Goal: Task Accomplishment & Management: Manage account settings

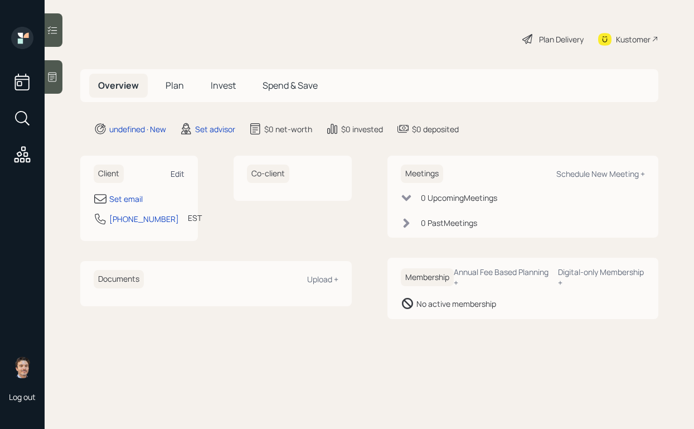
click at [178, 176] on div "Edit" at bounding box center [178, 173] width 14 height 11
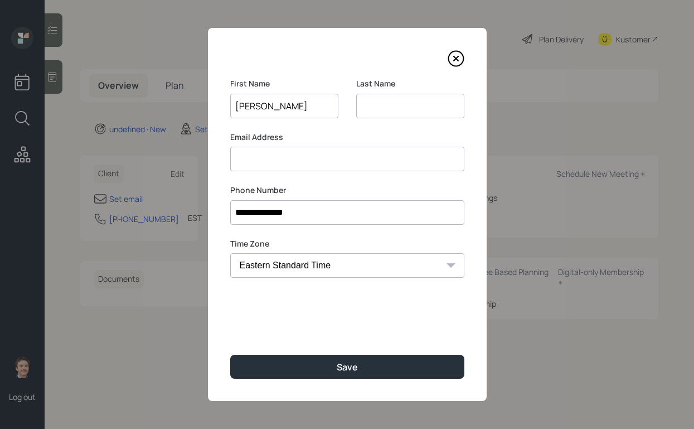
type input "[PERSON_NAME]"
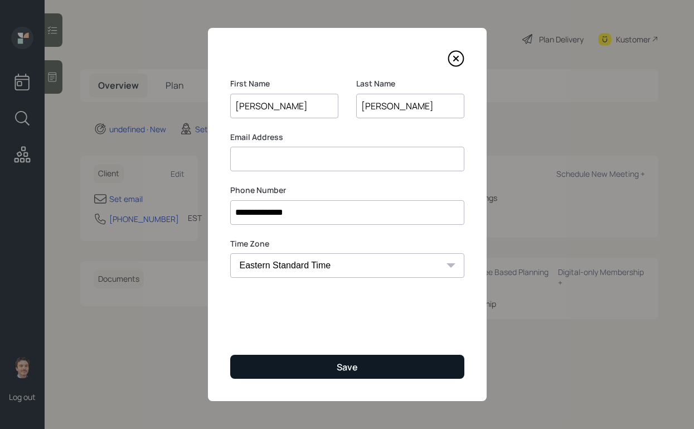
type input "[PERSON_NAME]"
click at [359, 369] on button "Save" at bounding box center [347, 367] width 234 height 24
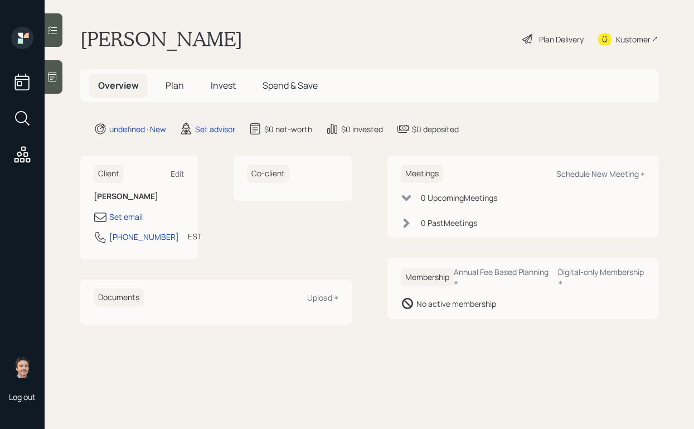
click at [204, 166] on div "Client Edit [PERSON_NAME] Set email [PHONE_NUMBER] EST Currently 3:05 PM Co-cli…" at bounding box center [216, 208] width 272 height 104
click at [181, 174] on div "Edit" at bounding box center [178, 173] width 14 height 11
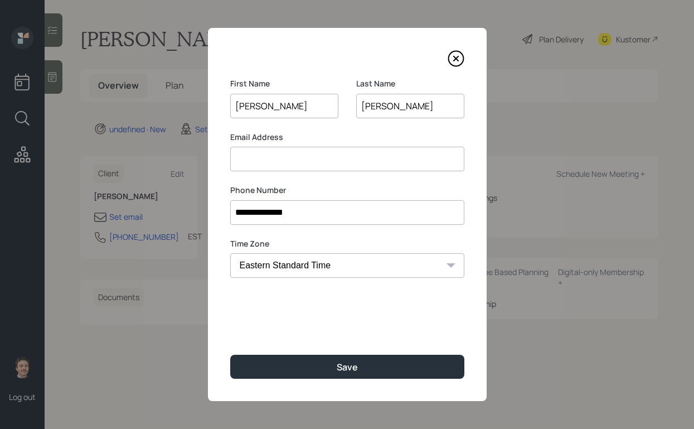
click at [319, 168] on input at bounding box center [347, 159] width 234 height 25
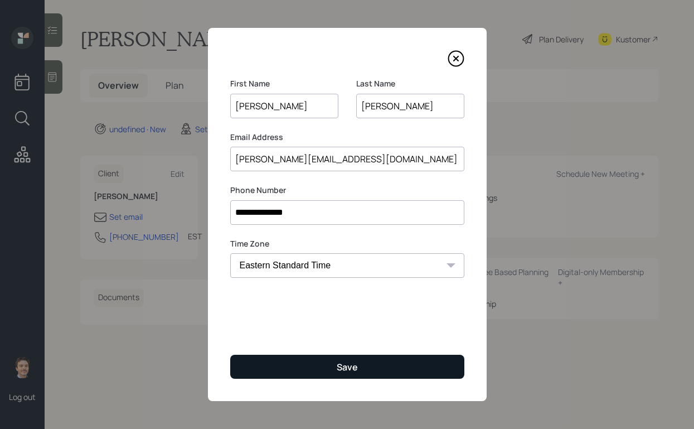
type input "[PERSON_NAME][EMAIL_ADDRESS][DOMAIN_NAME]"
click at [372, 360] on button "Save" at bounding box center [347, 367] width 234 height 24
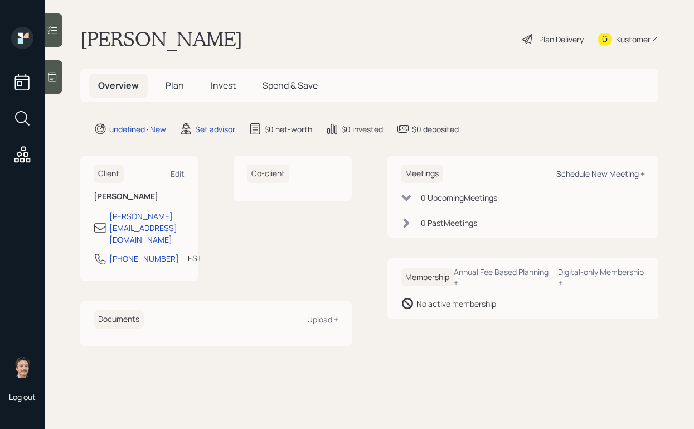
click at [570, 173] on div "Schedule New Meeting +" at bounding box center [601, 173] width 89 height 11
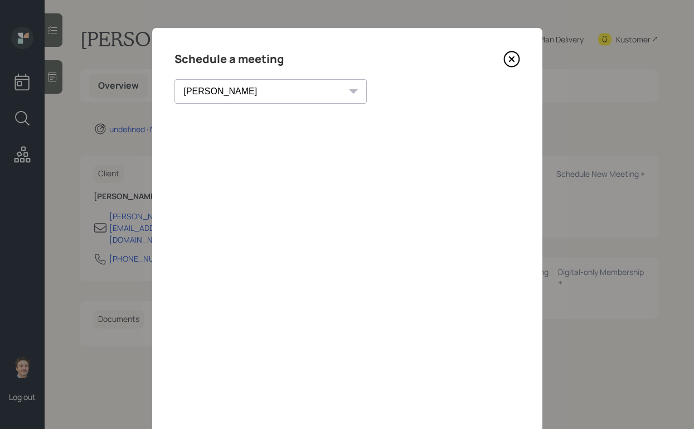
click at [237, 95] on select "[PERSON_NAME] [PERSON_NAME] [PERSON_NAME] [PERSON_NAME] [PERSON_NAME] [PERSON_N…" at bounding box center [271, 91] width 192 height 25
click at [175, 79] on select "[PERSON_NAME] [PERSON_NAME] [PERSON_NAME] [PERSON_NAME] [PERSON_NAME] [PERSON_N…" at bounding box center [271, 91] width 192 height 25
click at [210, 85] on select "[PERSON_NAME] [PERSON_NAME] [PERSON_NAME] [PERSON_NAME] [PERSON_NAME] [PERSON_N…" at bounding box center [271, 91] width 192 height 25
click at [175, 79] on select "[PERSON_NAME] [PERSON_NAME] [PERSON_NAME] [PERSON_NAME] [PERSON_NAME] [PERSON_N…" at bounding box center [271, 91] width 192 height 25
click at [226, 97] on select "[PERSON_NAME] [PERSON_NAME] [PERSON_NAME] [PERSON_NAME] [PERSON_NAME] [PERSON_N…" at bounding box center [271, 91] width 192 height 25
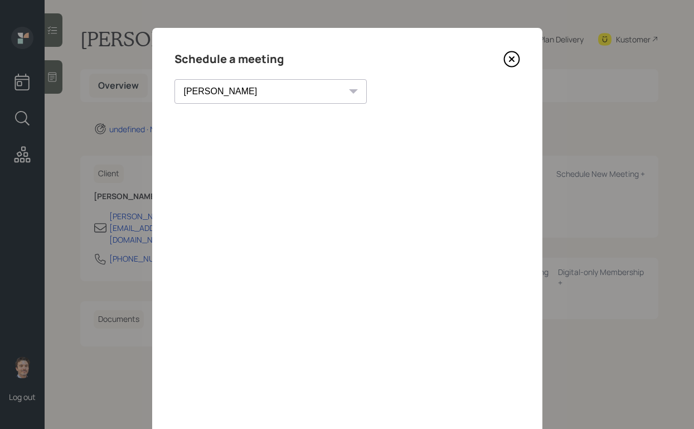
click at [175, 79] on select "[PERSON_NAME] [PERSON_NAME] [PERSON_NAME] [PERSON_NAME] [PERSON_NAME] [PERSON_N…" at bounding box center [271, 91] width 192 height 25
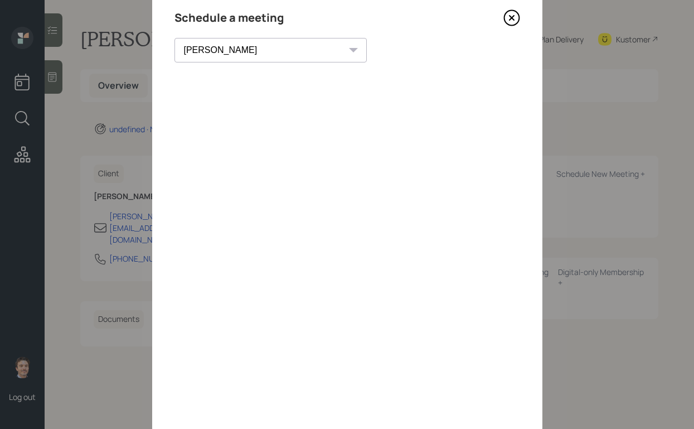
scroll to position [40, 0]
click at [220, 51] on select "[PERSON_NAME] [PERSON_NAME] [PERSON_NAME] [PERSON_NAME] [PERSON_NAME] [PERSON_N…" at bounding box center [271, 51] width 192 height 25
select select "8b79112e-3cfb-44f9-89e7-15267fe946c1"
click at [175, 39] on select "[PERSON_NAME] [PERSON_NAME] [PERSON_NAME] [PERSON_NAME] [PERSON_NAME] [PERSON_N…" at bounding box center [271, 51] width 192 height 25
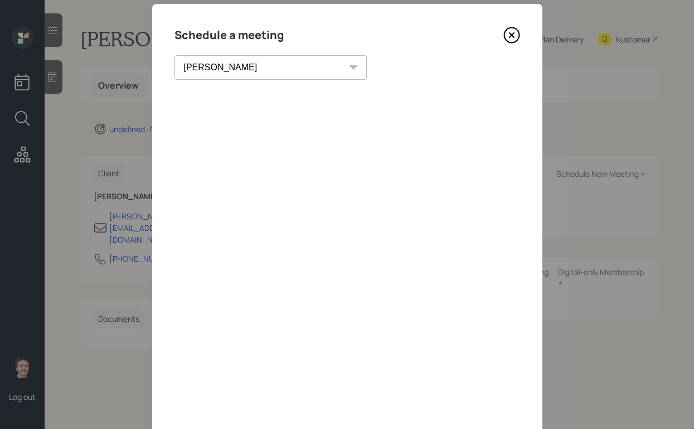
click at [513, 36] on icon at bounding box center [511, 35] width 4 height 4
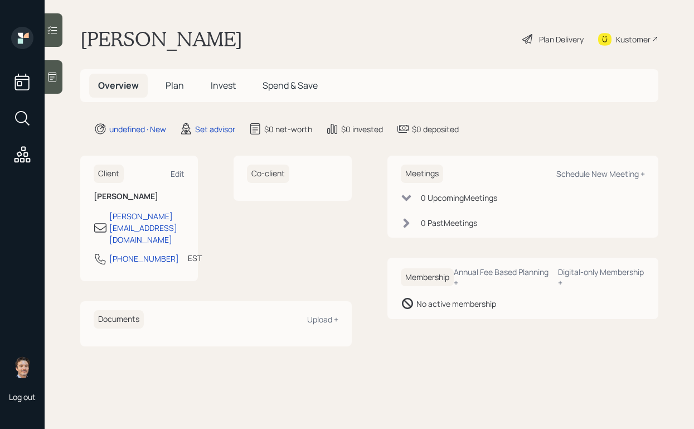
click at [56, 70] on div at bounding box center [54, 76] width 18 height 33
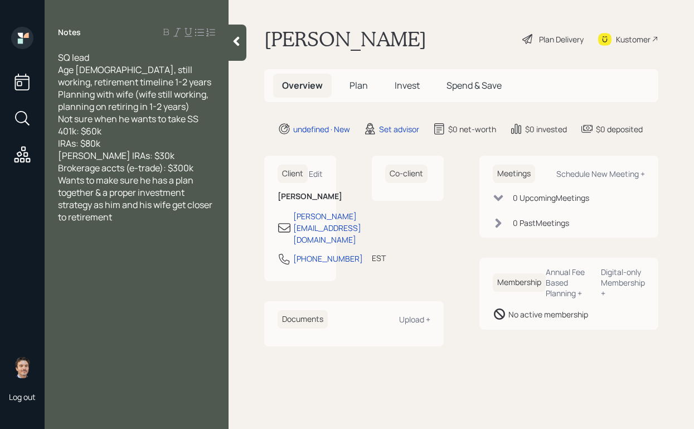
click at [205, 168] on div "Brokerage accts (e-trade): $300k" at bounding box center [136, 168] width 157 height 12
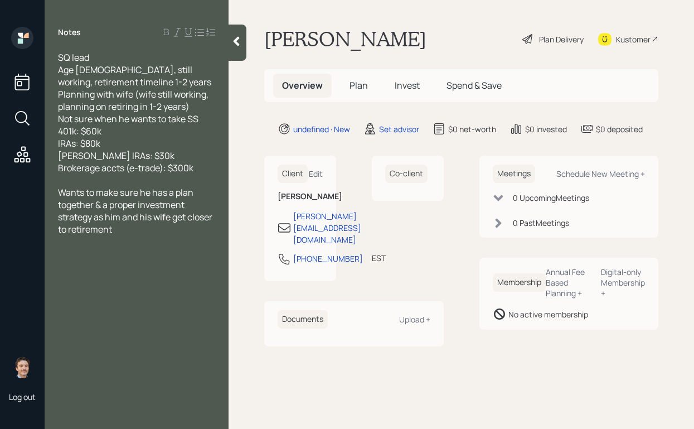
click at [242, 54] on div at bounding box center [238, 43] width 18 height 36
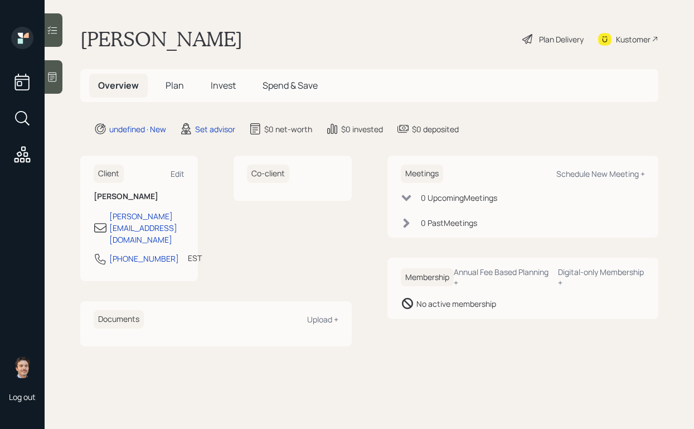
click at [56, 78] on icon at bounding box center [53, 77] width 8 height 9
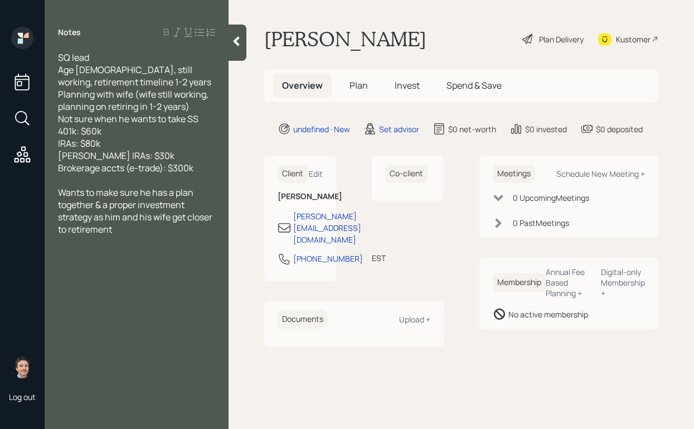
click at [238, 47] on div at bounding box center [238, 43] width 18 height 36
